Goal: Check status: Check status

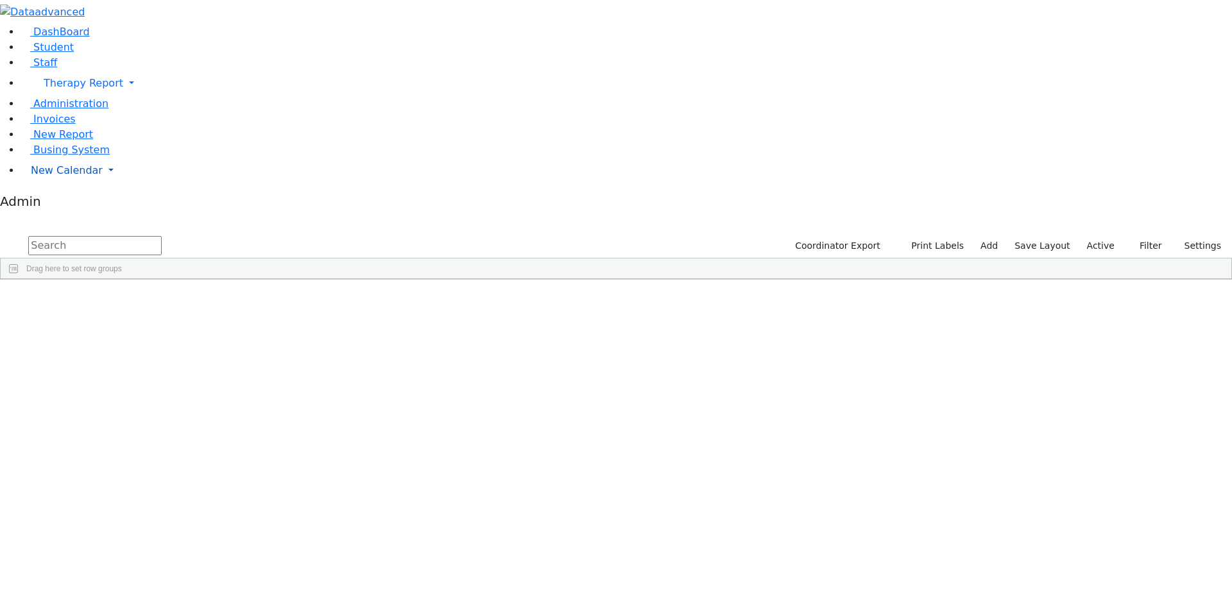
click at [56, 176] on span "New Calendar" at bounding box center [67, 170] width 72 height 12
click at [51, 202] on span "Calendar" at bounding box center [51, 196] width 46 height 12
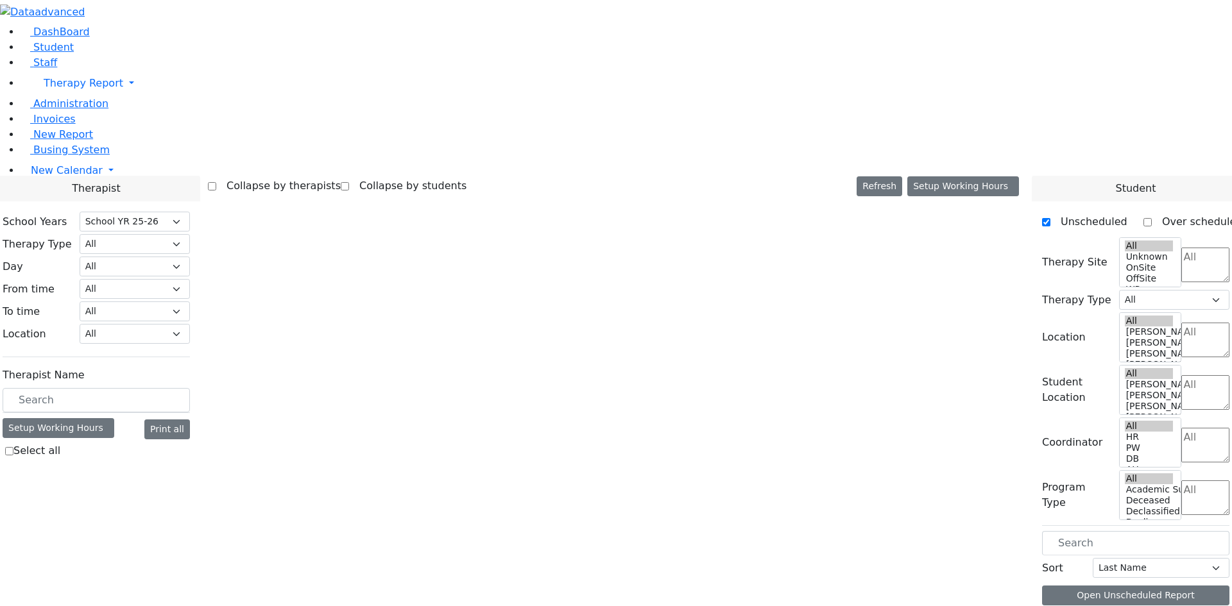
select select "212"
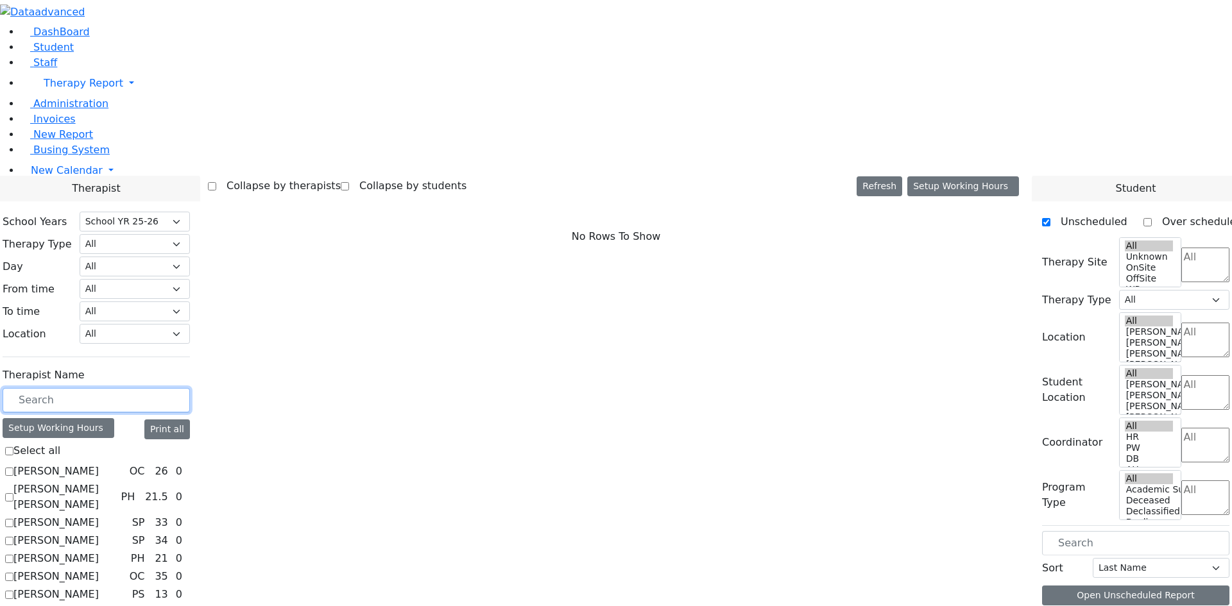
click at [190, 388] on input "text" at bounding box center [96, 400] width 187 height 24
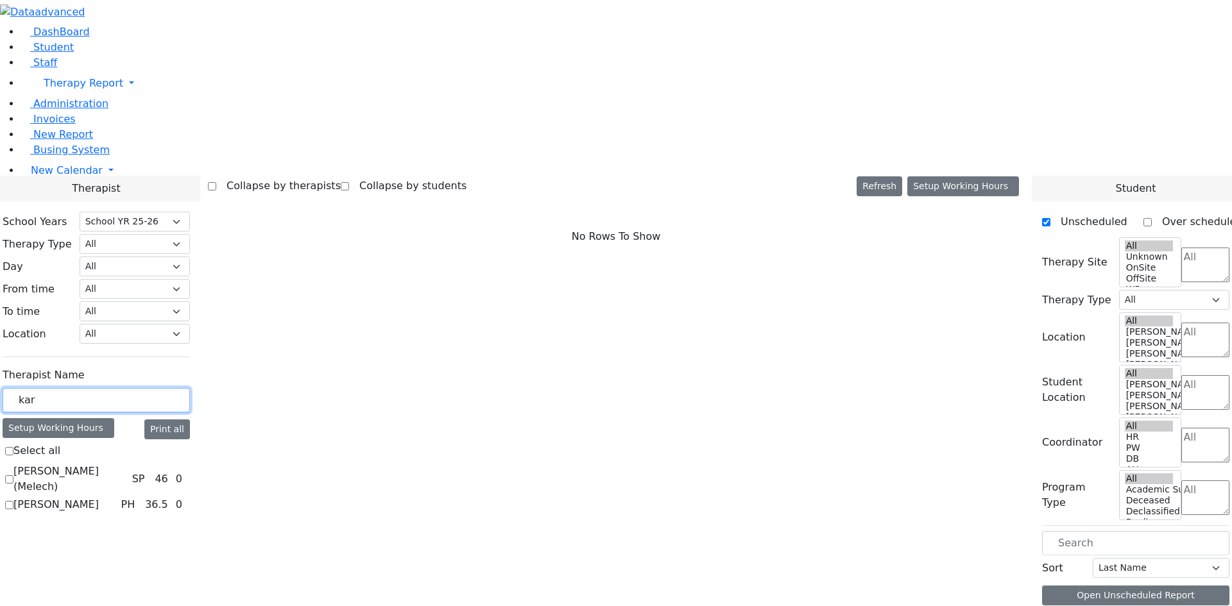
type input "kar"
click at [127, 464] on label "Karp Michael (Melech)" at bounding box center [70, 479] width 114 height 31
click at [13, 475] on input "Karp Michael (Melech)" at bounding box center [9, 479] width 8 height 8
checkbox input "true"
select select "3"
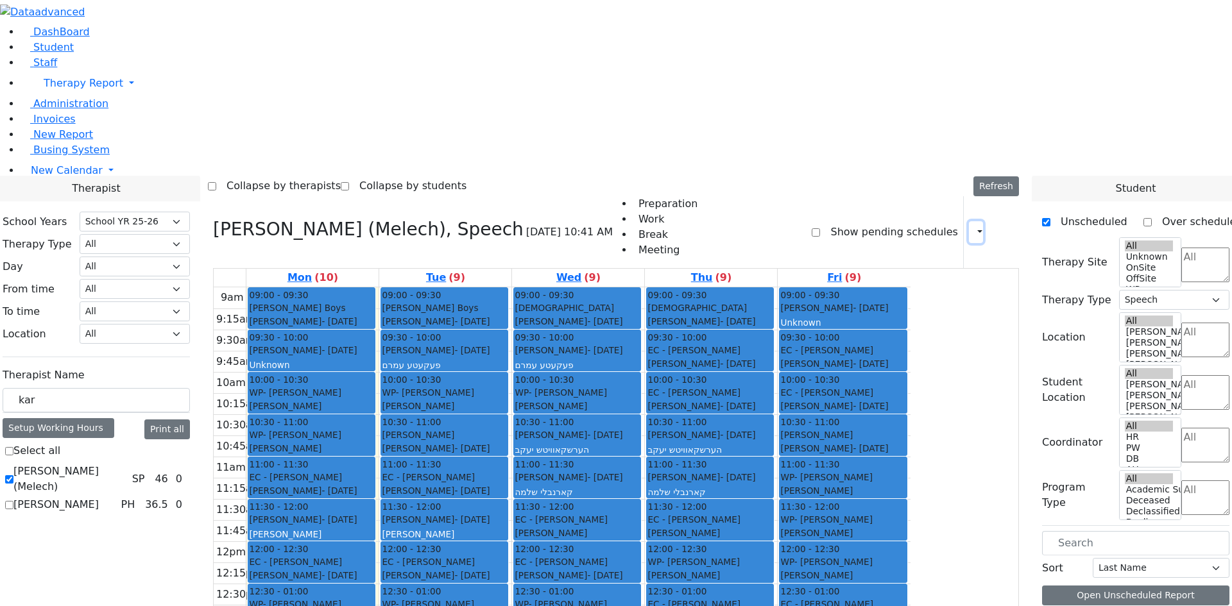
click at [969, 221] on button "button" at bounding box center [976, 232] width 14 height 22
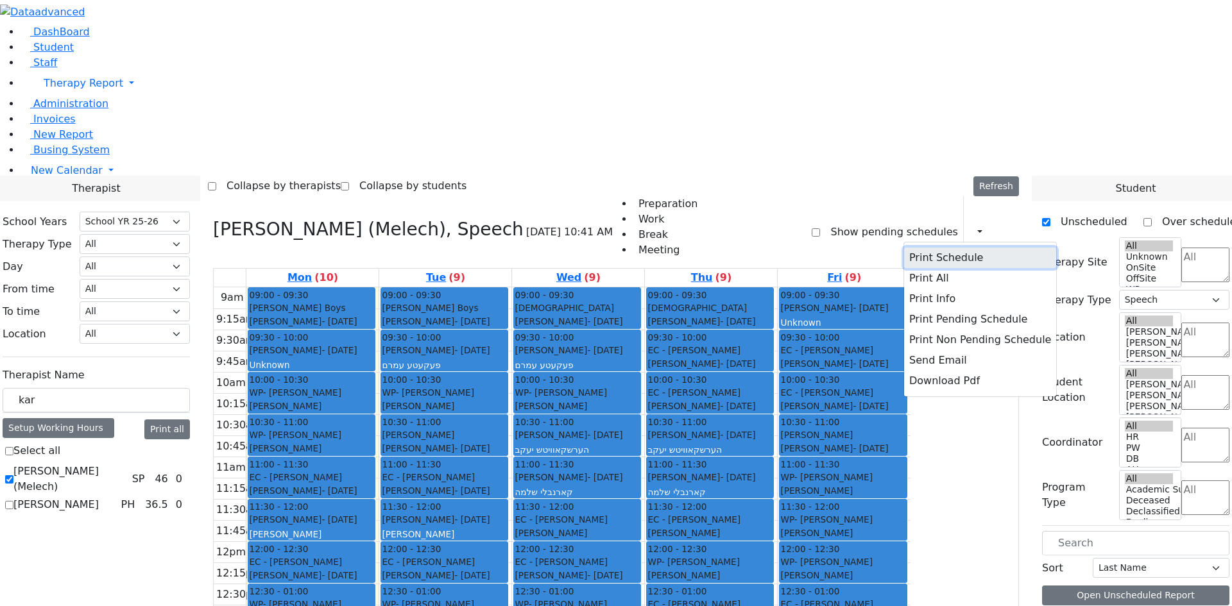
click at [916, 248] on button "Print Schedule" at bounding box center [980, 258] width 152 height 21
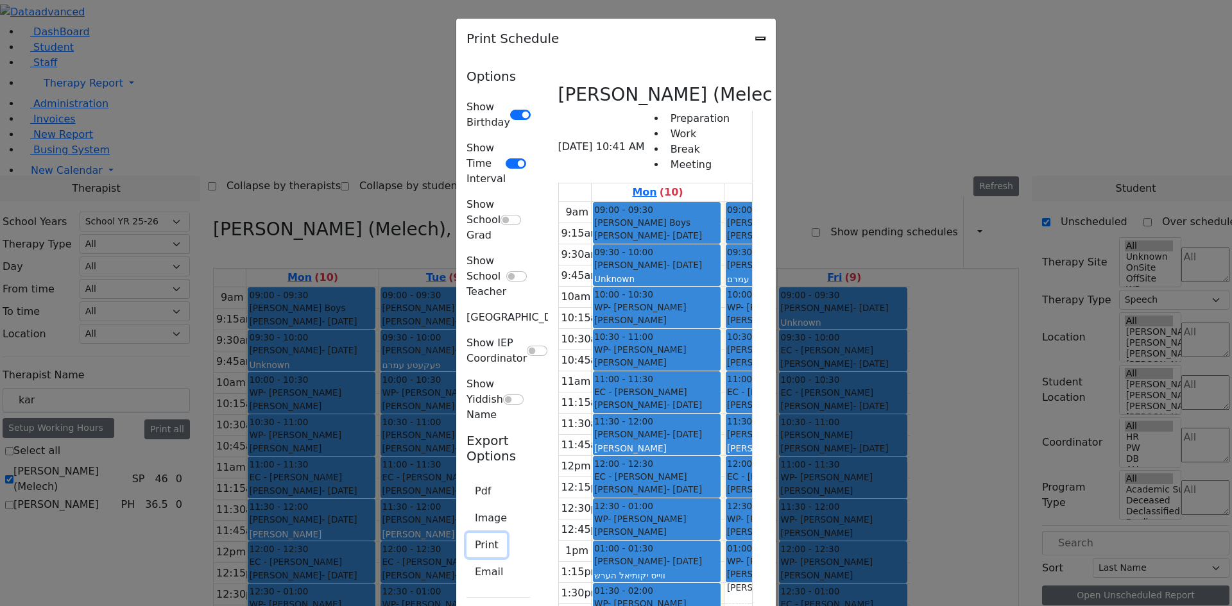
click at [466, 533] on button "Print" at bounding box center [486, 545] width 40 height 24
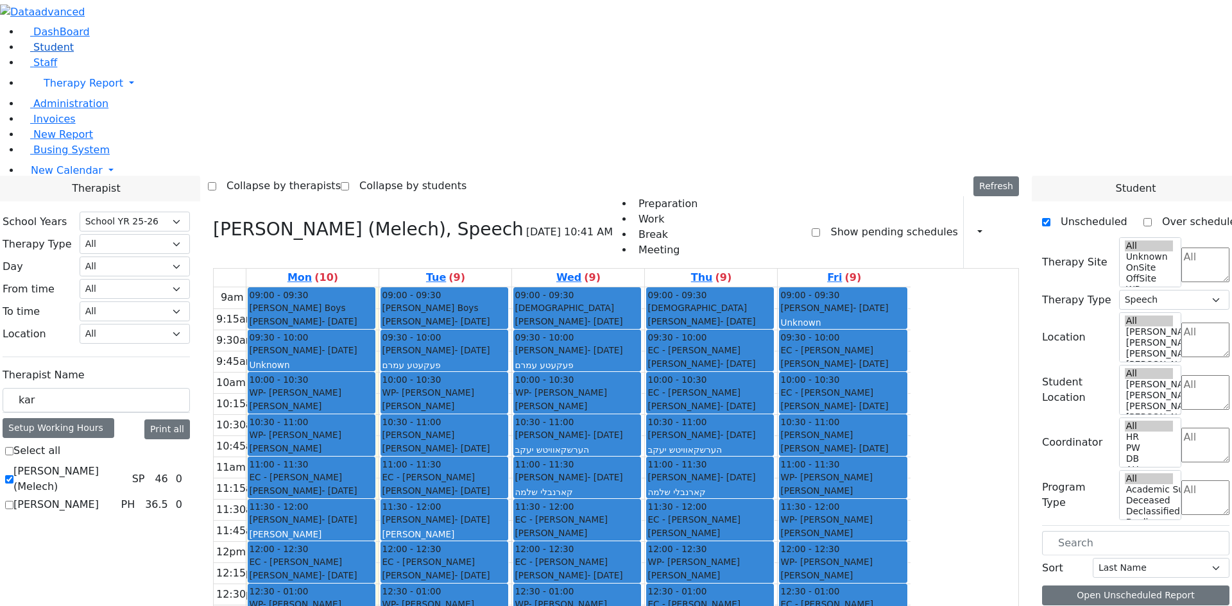
click at [58, 53] on span "Student" at bounding box center [53, 47] width 40 height 12
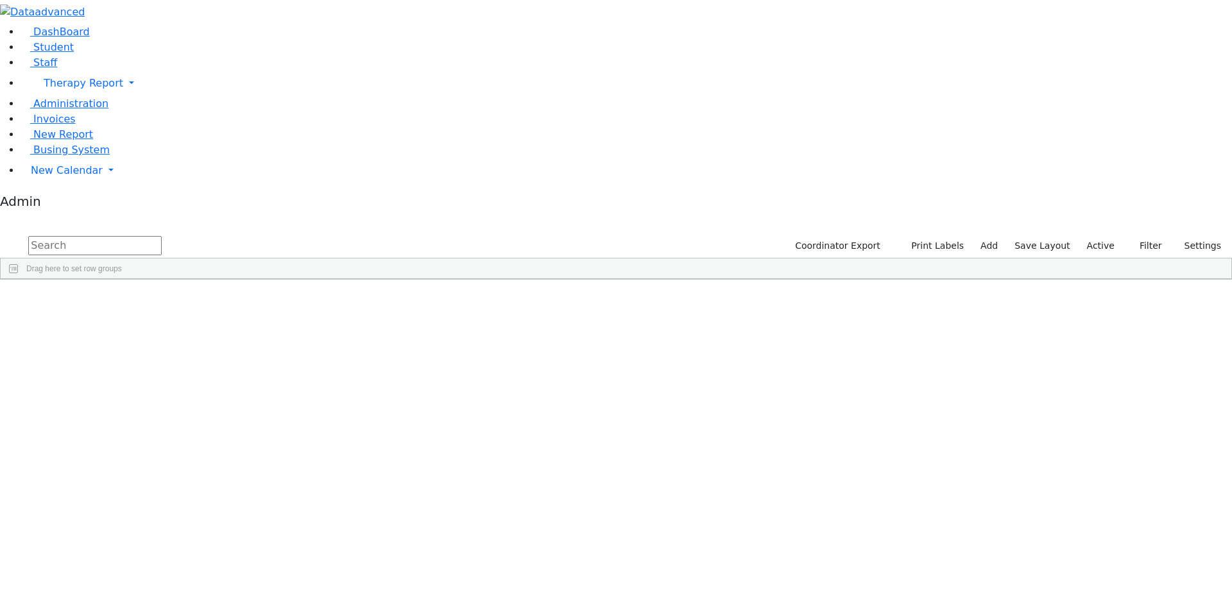
click at [162, 236] on input "text" at bounding box center [94, 245] width 133 height 19
type input "l"
drag, startPoint x: 235, startPoint y: 56, endPoint x: 153, endPoint y: 54, distance: 82.8
click at [155, 234] on form "[PERSON_NAME]" at bounding box center [81, 246] width 162 height 24
drag, startPoint x: 210, startPoint y: 55, endPoint x: 157, endPoint y: 51, distance: 52.7
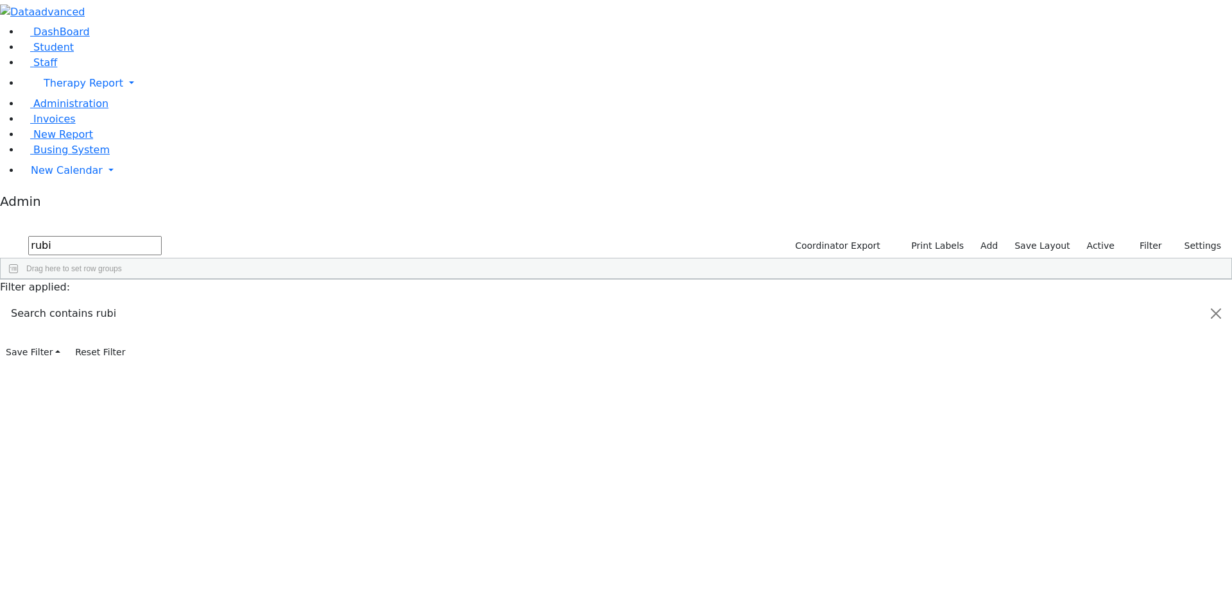
click at [158, 234] on form "rubi" at bounding box center [81, 246] width 162 height 24
type input "g"
type input "w"
type input "r"
type input "f"
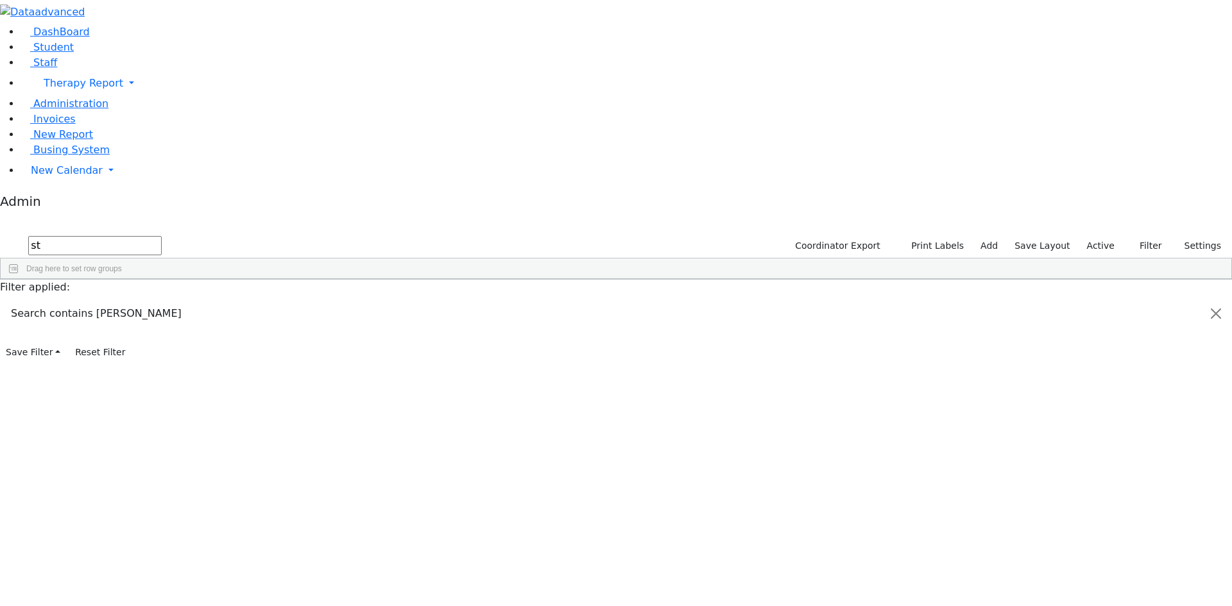
type input "s"
type input "r"
type input "[PERSON_NAME]"
click at [211, 336] on div "[PERSON_NAME]" at bounding box center [158, 345] width 105 height 18
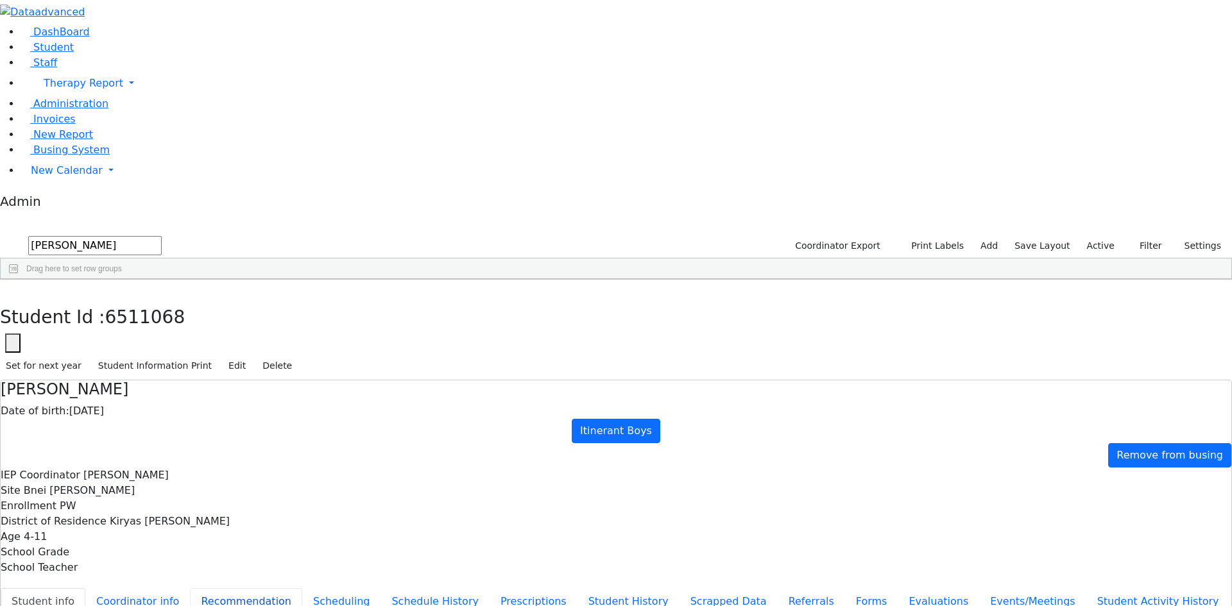
click at [302, 588] on button "Recommendation" at bounding box center [246, 601] width 112 height 27
checkbox input "true"
select select "210"
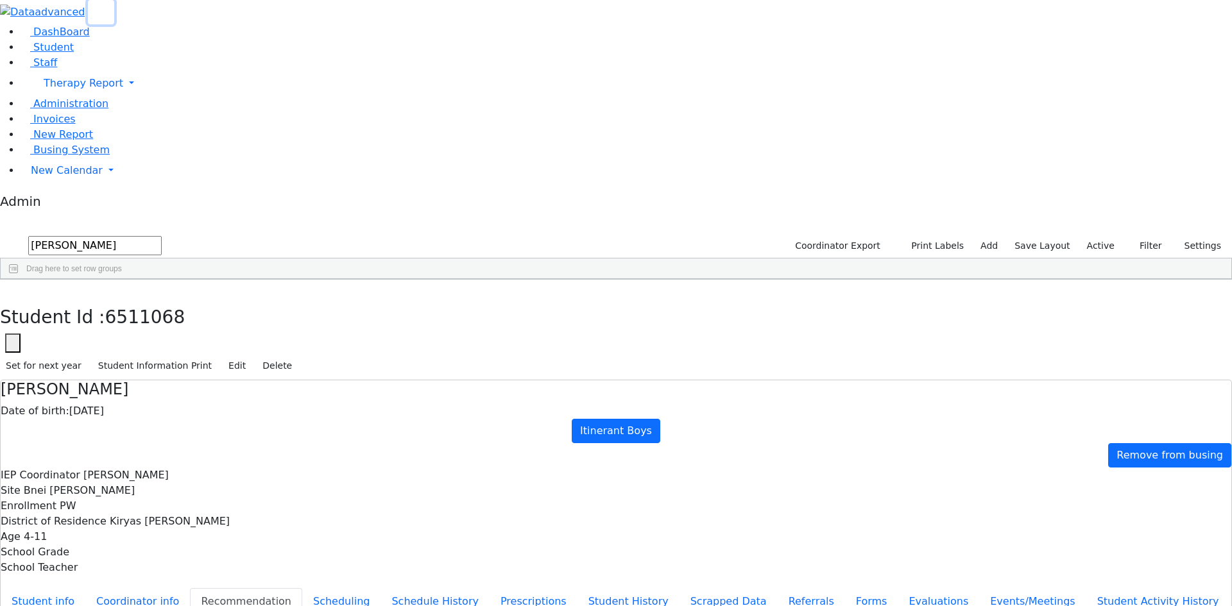
click at [96, 8] on use "button" at bounding box center [96, 8] width 0 height 0
drag, startPoint x: 150, startPoint y: 58, endPoint x: 30, endPoint y: 55, distance: 120.6
click at [30, 55] on div "DashBoard Student Staff Therapy Report Student Old Calendar Report Admin" at bounding box center [616, 385] width 1232 height 770
type input "[PERSON_NAME]"
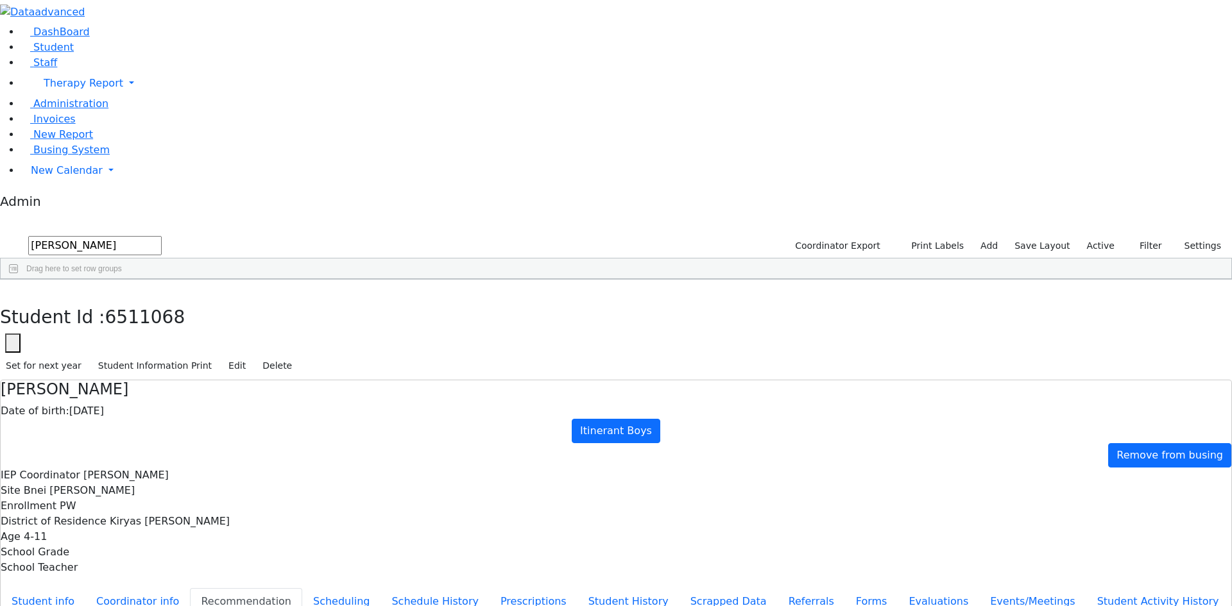
select select "210"
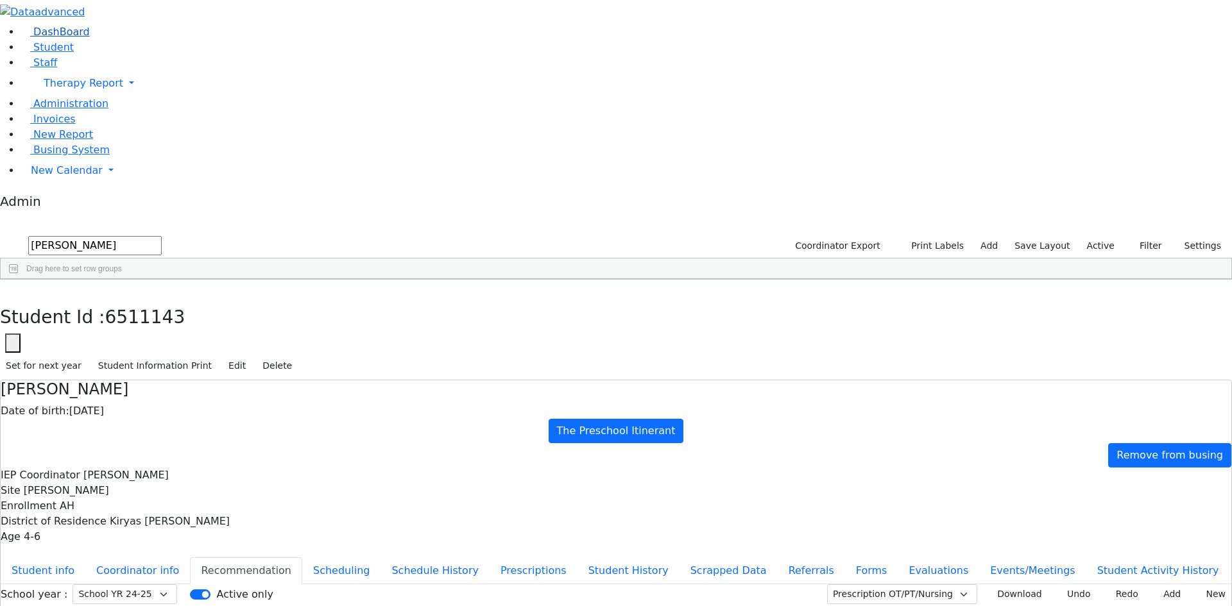
drag, startPoint x: 105, startPoint y: 54, endPoint x: 19, endPoint y: 55, distance: 86.0
click at [19, 55] on div "DashBoard Student Staff Therapy Report Student Old Calendar Report Admin" at bounding box center [616, 369] width 1232 height 739
type input "hershk"
click at [114, 390] on div "[PERSON_NAME]" at bounding box center [57, 399] width 113 height 18
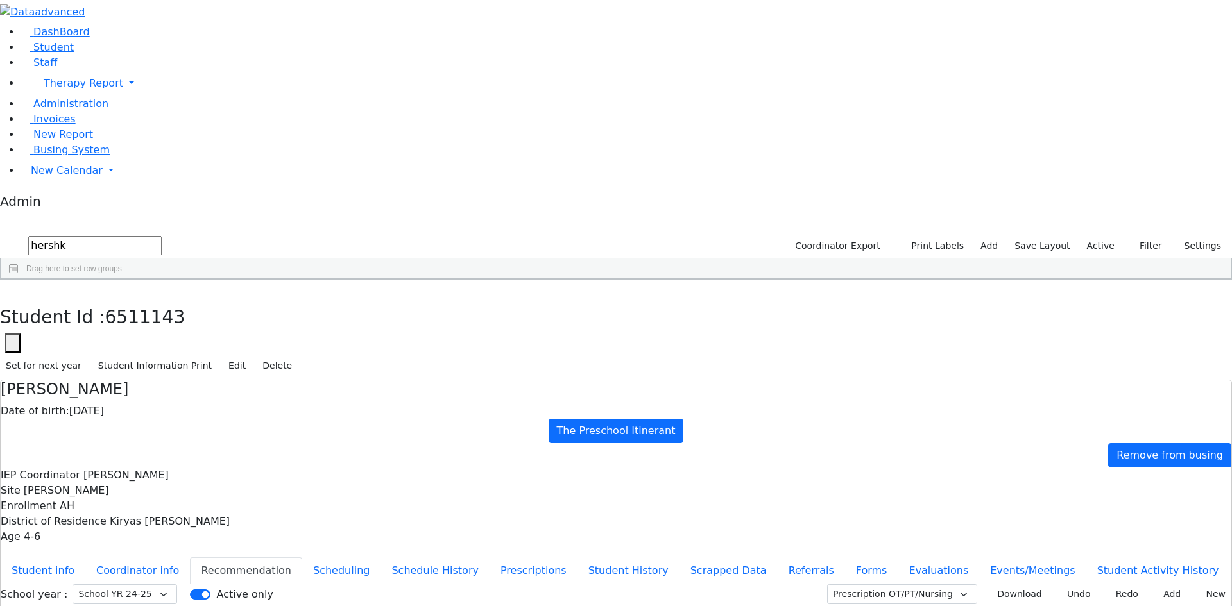
select select "210"
drag, startPoint x: 148, startPoint y: 60, endPoint x: 22, endPoint y: 54, distance: 125.9
click at [22, 54] on div "DashBoard Student Staff Therapy Report Student Old Calendar Report Admin" at bounding box center [616, 369] width 1232 height 739
type input "tyr"
click at [110, 300] on div "[PERSON_NAME]" at bounding box center [59, 309] width 117 height 18
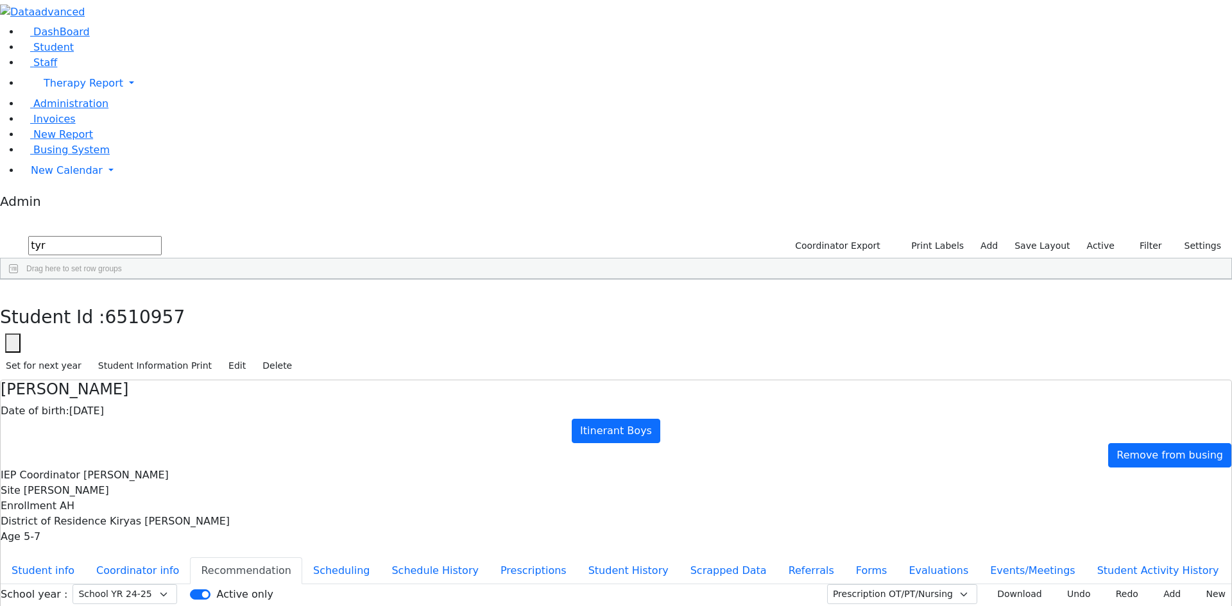
click at [111, 300] on div "[PERSON_NAME]" at bounding box center [59, 309] width 117 height 18
select select "210"
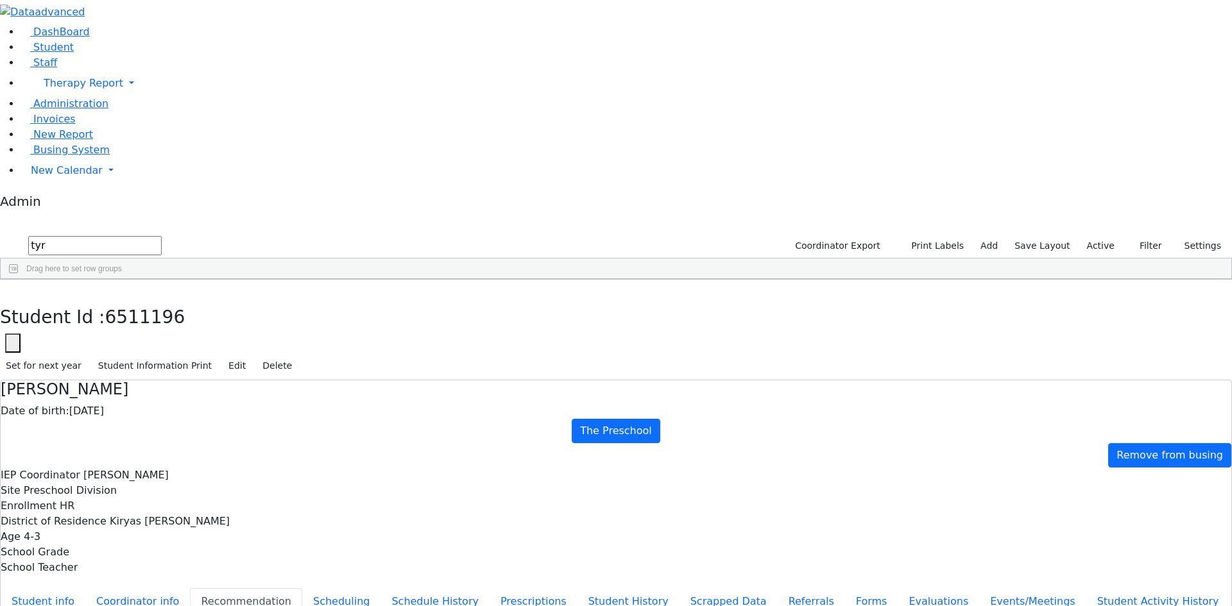
drag, startPoint x: 101, startPoint y: 56, endPoint x: 47, endPoint y: 55, distance: 54.5
click at [47, 234] on form "tyr" at bounding box center [81, 246] width 162 height 24
type input "wer"
click at [117, 462] on div "[PERSON_NAME]" at bounding box center [59, 471] width 117 height 18
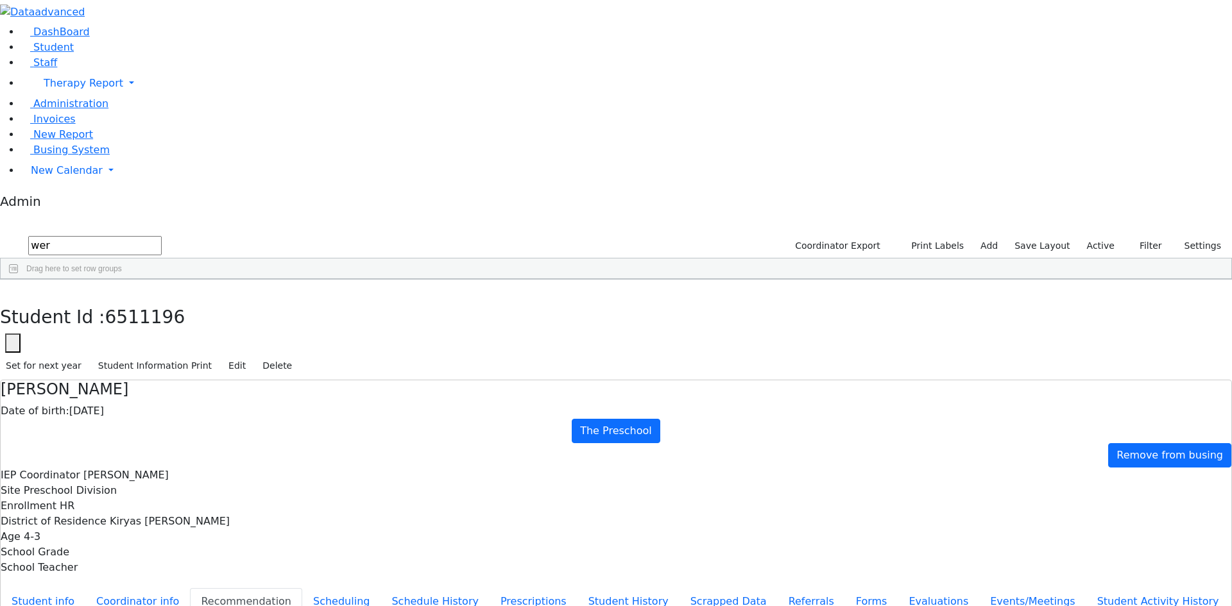
select select "210"
drag, startPoint x: 121, startPoint y: 55, endPoint x: 33, endPoint y: 47, distance: 88.9
click at [33, 47] on div "DashBoard Student Staff Therapy Report Student Old Calendar Report Admin" at bounding box center [616, 385] width 1232 height 770
type input "ap"
click at [13, 290] on icon "button" at bounding box center [9, 294] width 7 height 8
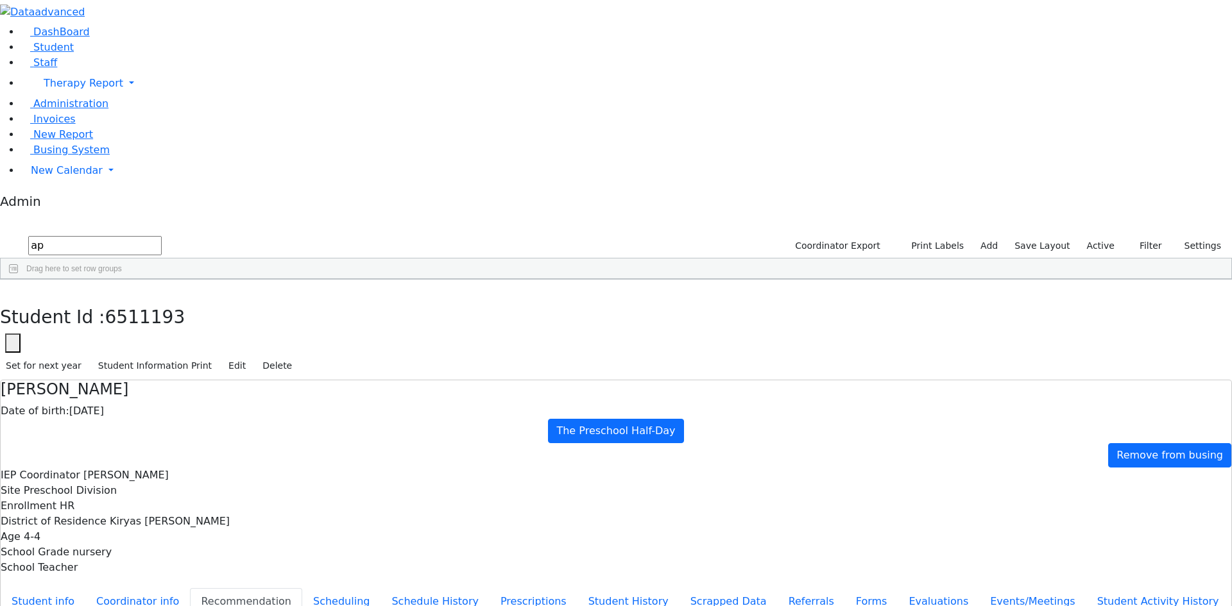
click at [234, 318] on div "[PERSON_NAME]" at bounding box center [175, 327] width 116 height 18
select select "210"
drag, startPoint x: 144, startPoint y: 51, endPoint x: 31, endPoint y: 56, distance: 113.7
click at [33, 56] on div "DashBoard Student Staff Therapy Report Student Old Calendar Report Admin" at bounding box center [616, 385] width 1232 height 770
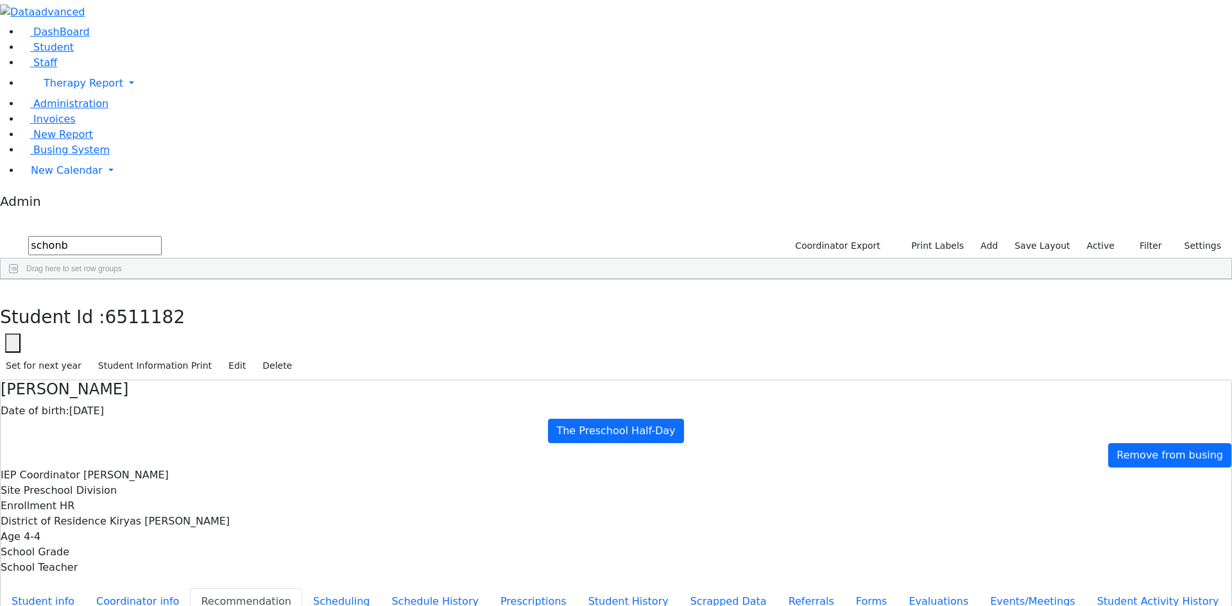
type input "schonb"
click at [114, 300] on div "[PERSON_NAME]" at bounding box center [57, 309] width 113 height 18
select select "210"
drag, startPoint x: 131, startPoint y: 53, endPoint x: 21, endPoint y: 53, distance: 110.4
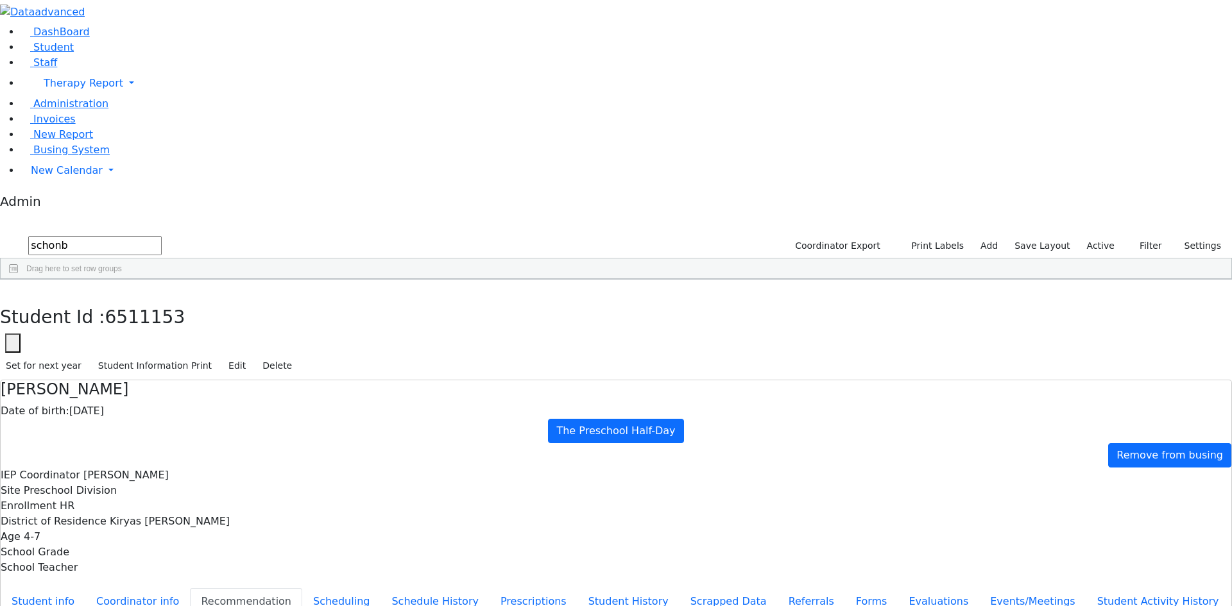
click at [21, 53] on div "DashBoard Student Staff Therapy Report Student Old Calendar Report Admin" at bounding box center [616, 385] width 1232 height 770
type input "werz"
click at [117, 372] on div "[PERSON_NAME]" at bounding box center [59, 381] width 117 height 18
select select "210"
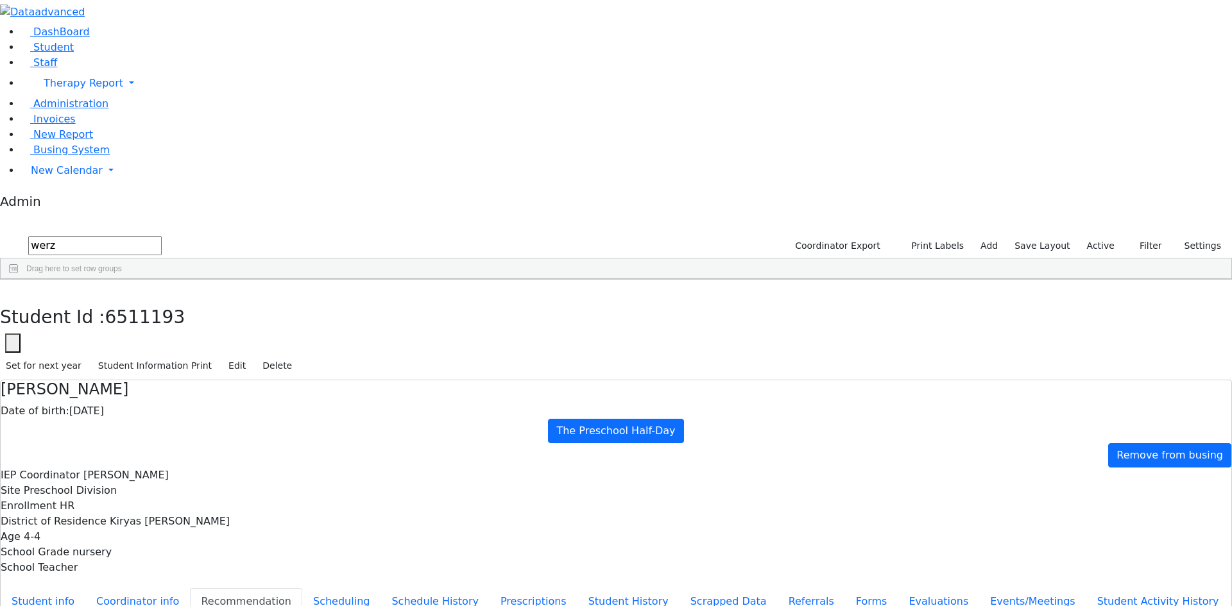
drag, startPoint x: 114, startPoint y: 59, endPoint x: 11, endPoint y: 46, distance: 103.5
click at [13, 47] on div "DashBoard Student Staff Therapy Report Student Old Calendar Report Admin" at bounding box center [616, 385] width 1232 height 770
type input "tyrn"
click at [100, 300] on div "[PERSON_NAME]" at bounding box center [59, 309] width 117 height 18
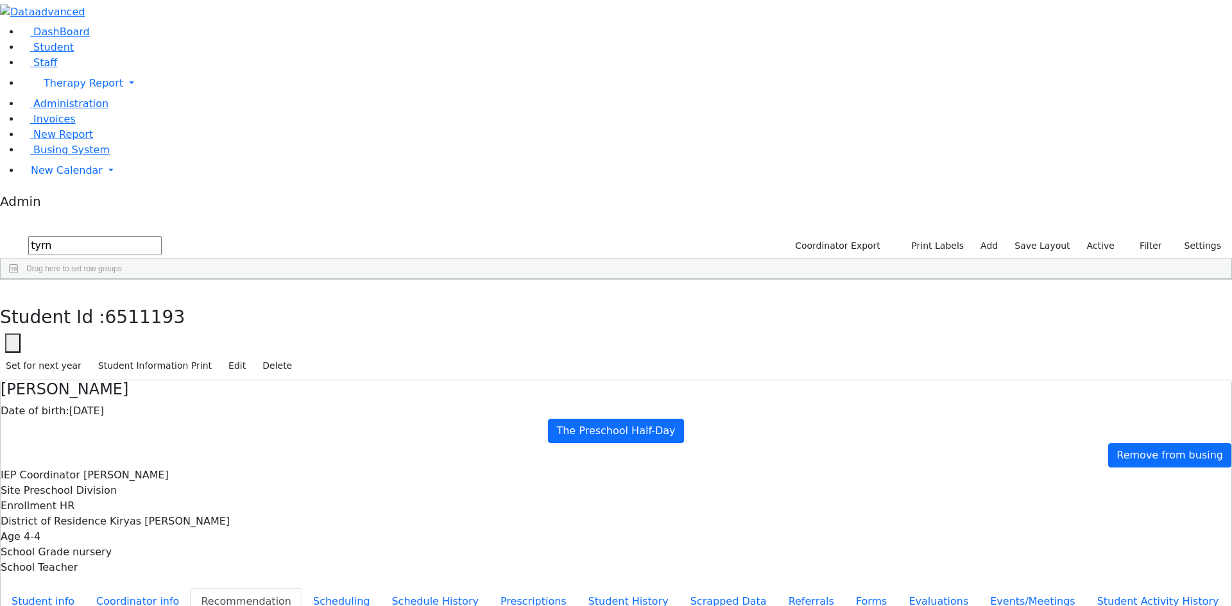
select select "210"
